Goal: Find specific page/section: Find specific page/section

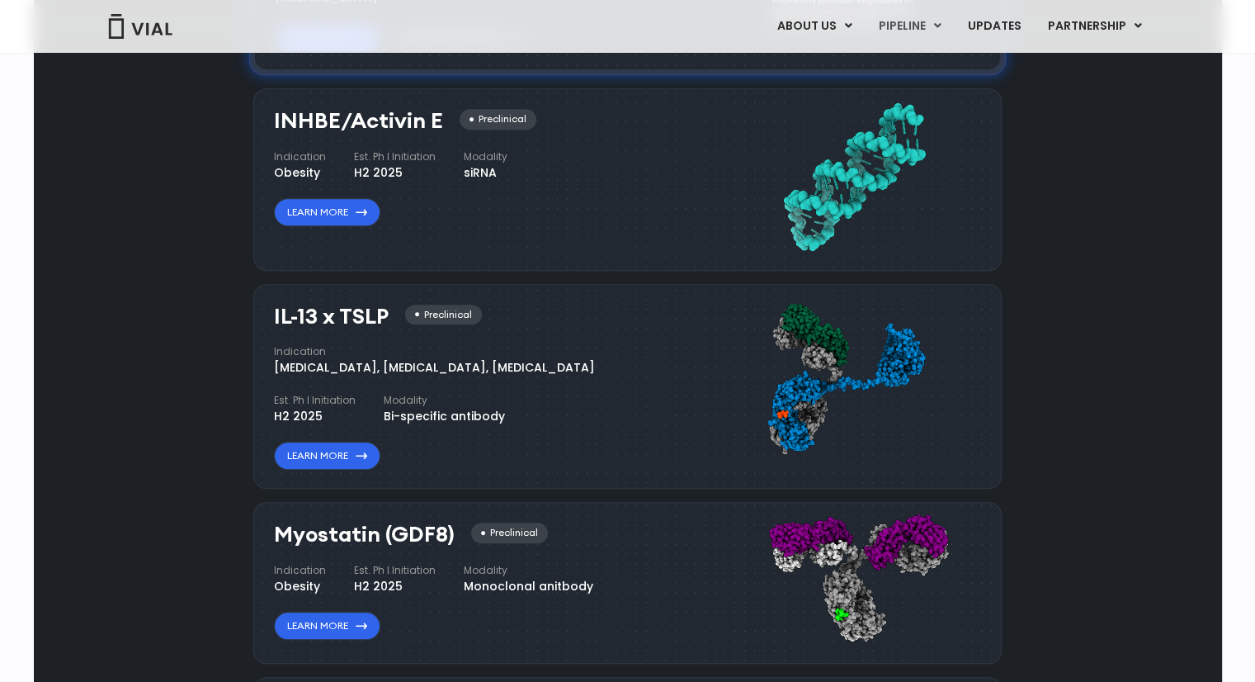
scroll to position [1403, 0]
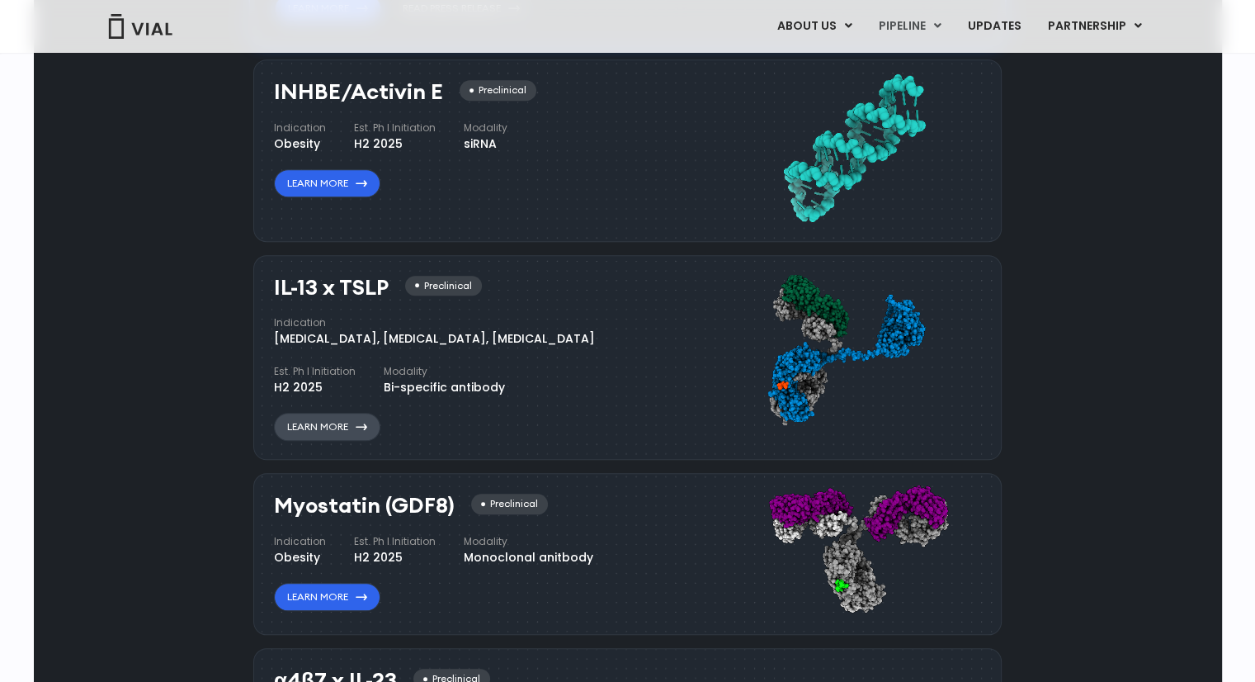
click at [343, 430] on link "Learn More" at bounding box center [327, 427] width 106 height 28
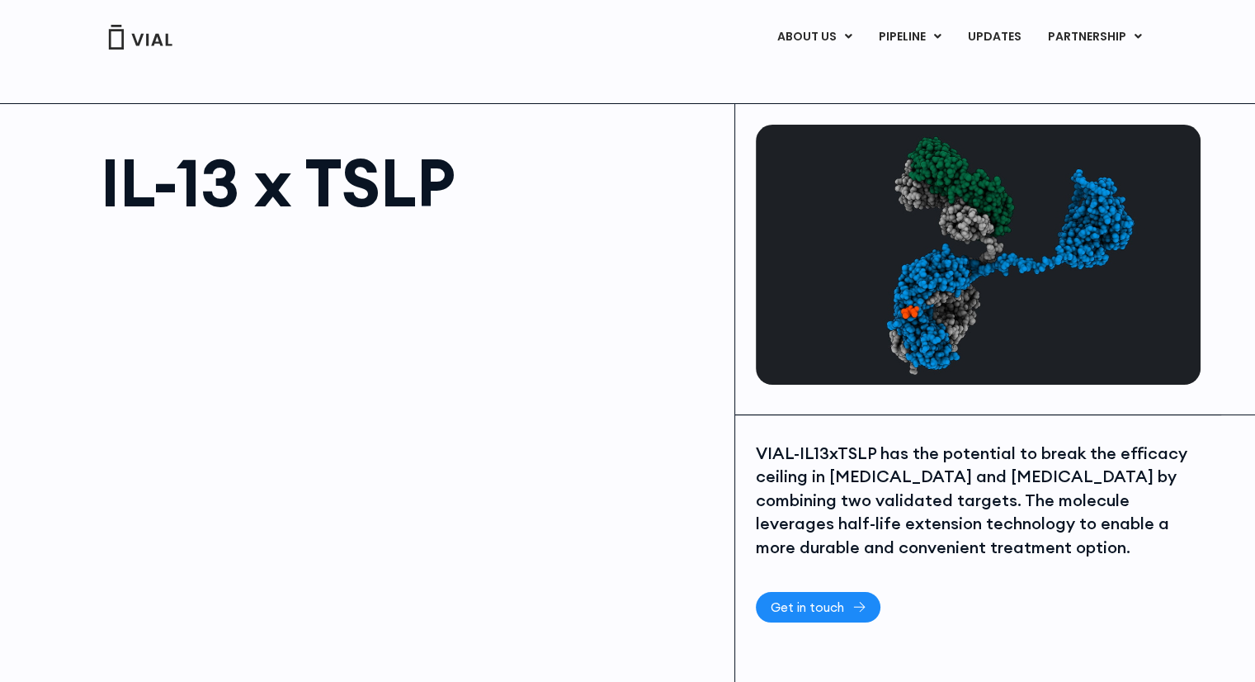
click at [801, 601] on span "Get in touch" at bounding box center [807, 607] width 73 height 12
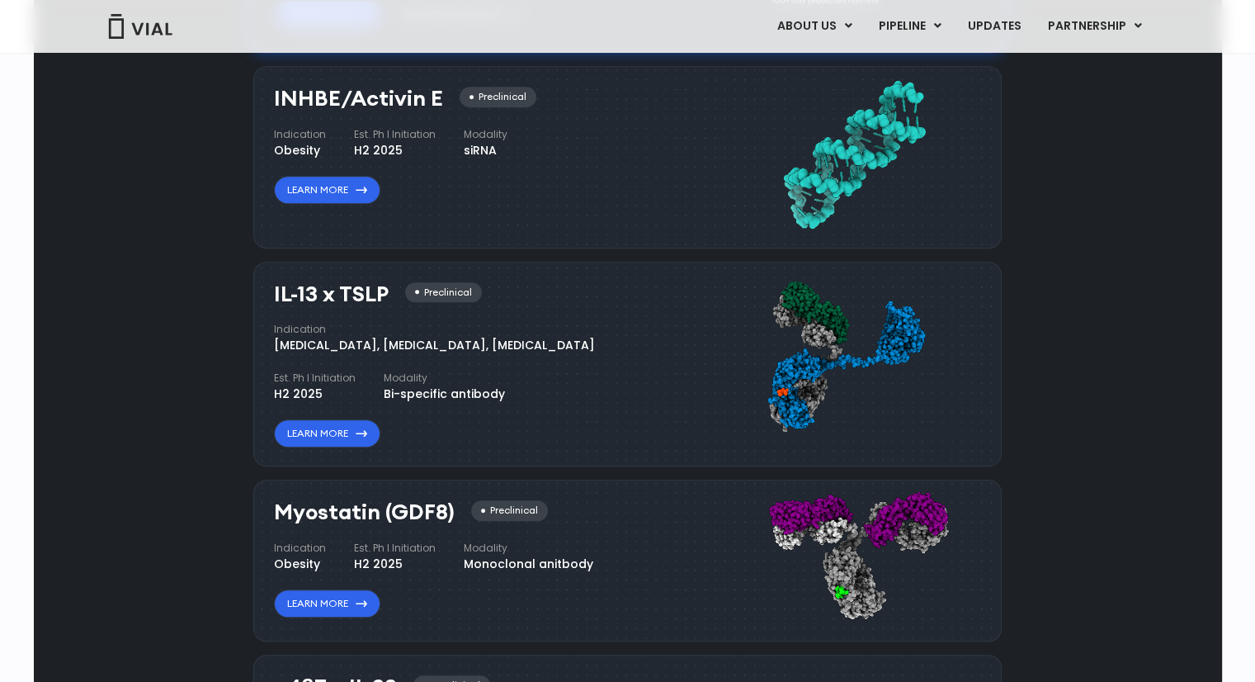
scroll to position [1397, 0]
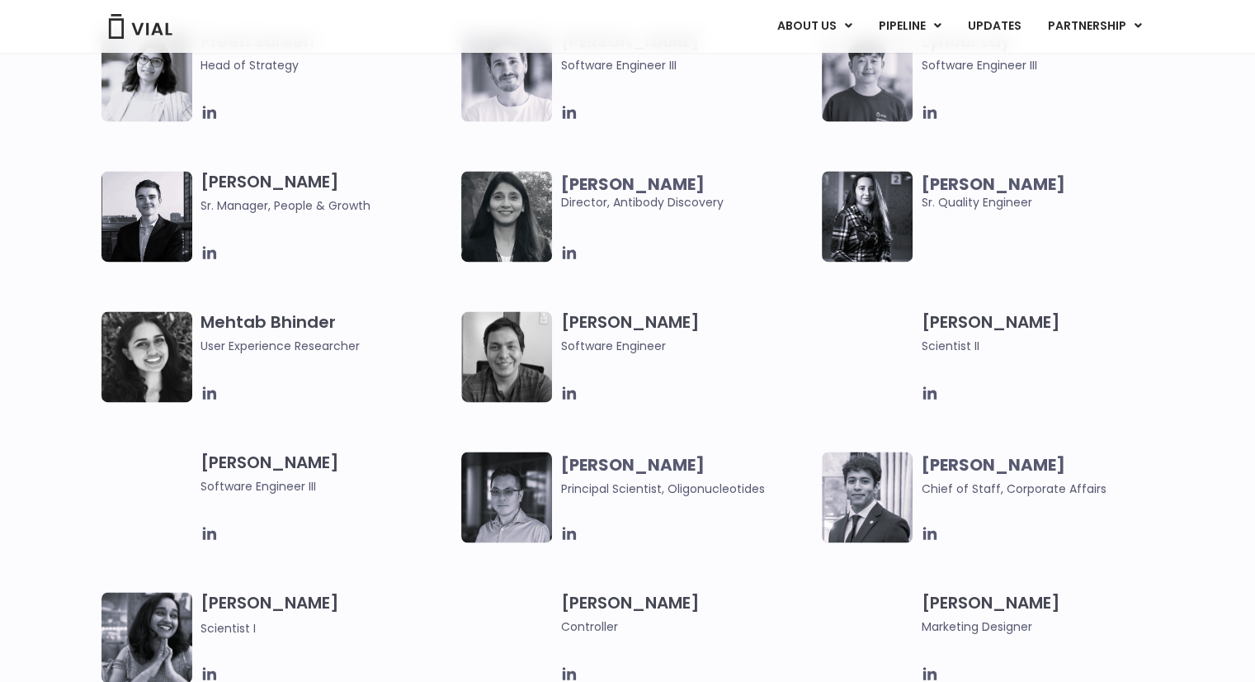
scroll to position [2724, 0]
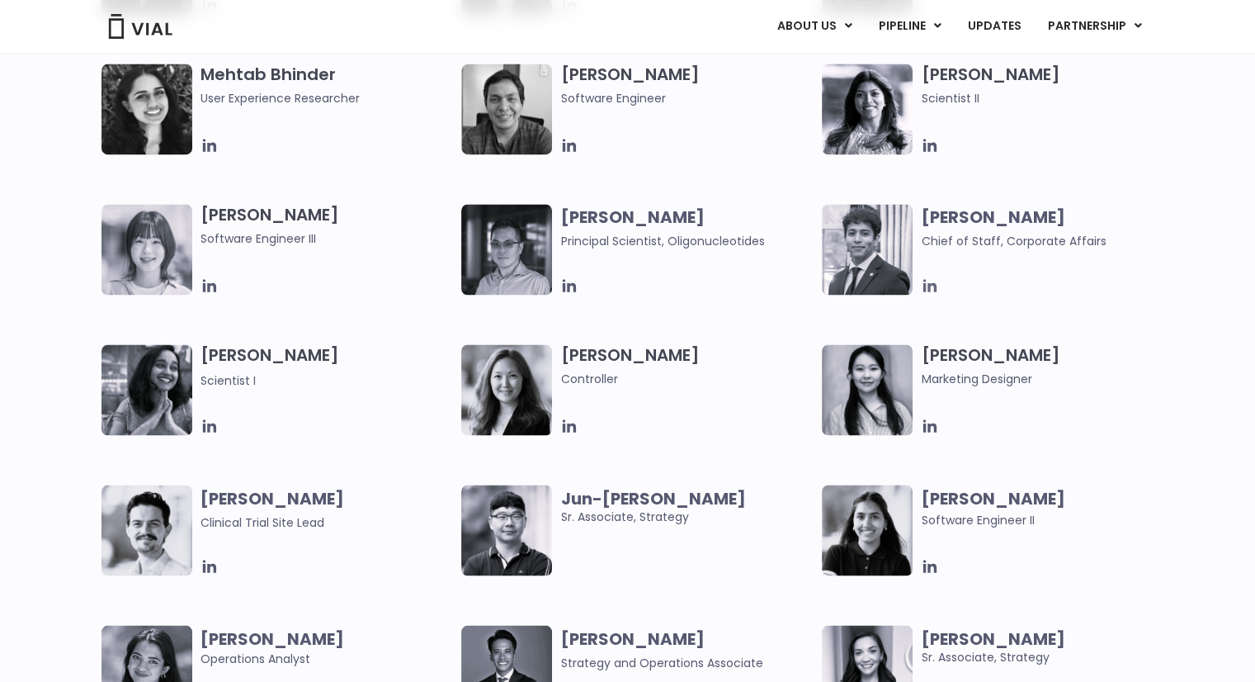
click at [931, 285] on icon at bounding box center [930, 285] width 13 height 13
